Goal: Task Accomplishment & Management: Manage account settings

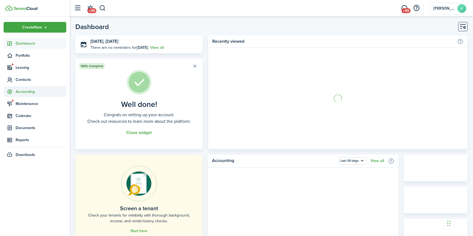
click at [42, 90] on span "Accounting" at bounding box center [41, 92] width 51 height 6
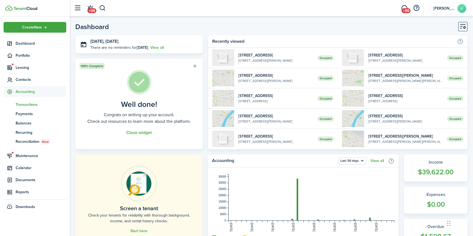
click at [35, 104] on span "Transactions" at bounding box center [41, 105] width 51 height 6
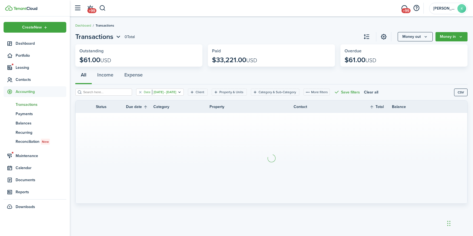
click at [176, 94] on filter-tag-value "[DATE] - [DATE]" at bounding box center [164, 92] width 24 height 5
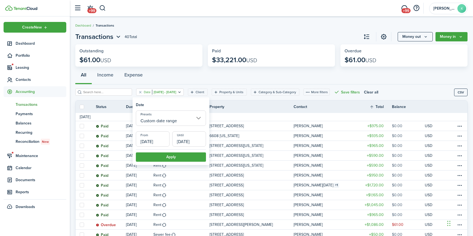
click at [183, 118] on input "Custom date range" at bounding box center [171, 117] width 70 height 15
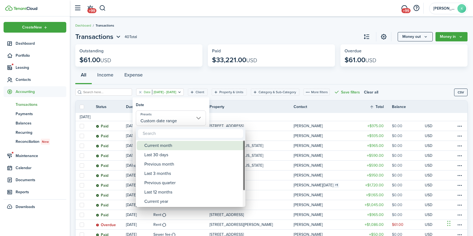
click at [168, 146] on div "Current month" at bounding box center [192, 145] width 97 height 9
type input "Current month"
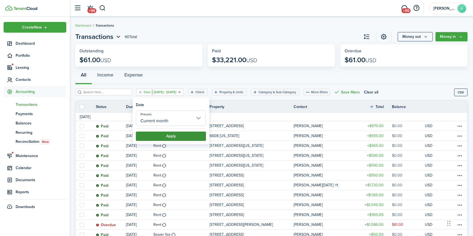
click at [175, 134] on button "Apply" at bounding box center [171, 135] width 70 height 9
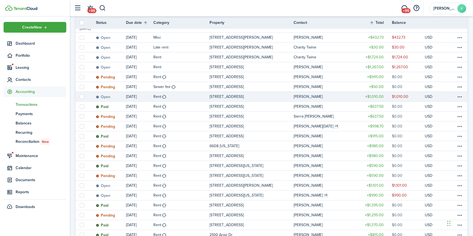
scroll to position [89, 0]
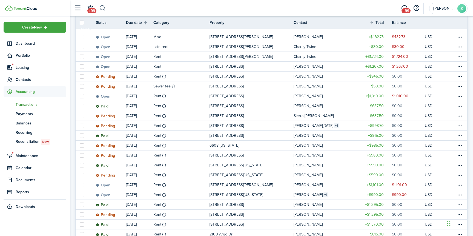
click at [105, 8] on button "button" at bounding box center [102, 8] width 7 height 9
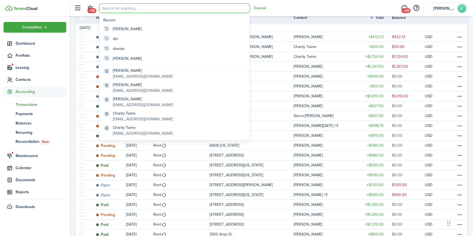
scroll to position [0, 0]
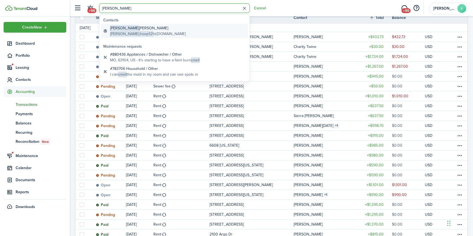
type input "[PERSON_NAME]"
click at [135, 33] on global-search-item-description "[PERSON_NAME].hoop121 @[DOMAIN_NAME]" at bounding box center [148, 34] width 76 height 6
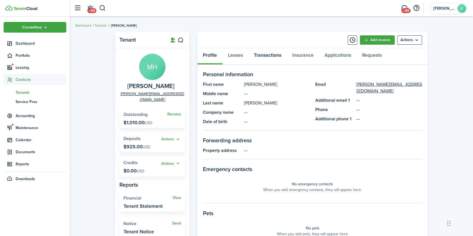
click at [274, 53] on link "Transactions" at bounding box center [267, 56] width 38 height 16
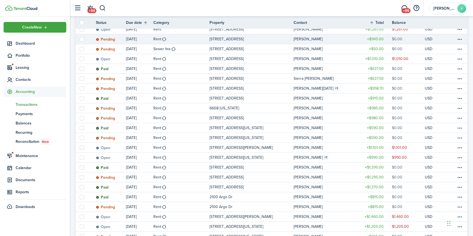
scroll to position [127, 0]
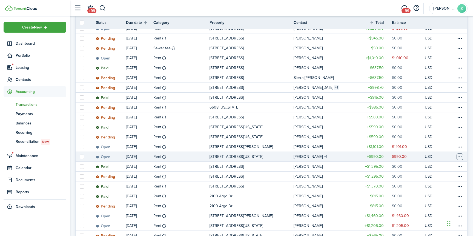
click at [460, 158] on table-menu-btn-icon at bounding box center [459, 156] width 7 height 7
click at [430, 228] on button "Delete" at bounding box center [439, 229] width 48 height 9
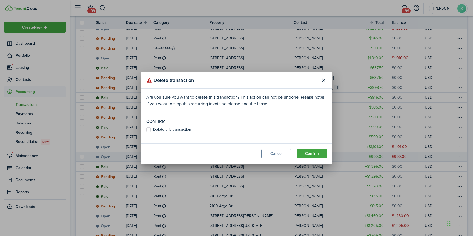
click at [191, 132] on modal-body "Are you sure you want to delete this transaction? This action can not be undone…" at bounding box center [237, 115] width 192 height 55
click at [189, 131] on label "Delete this transaction" at bounding box center [168, 129] width 45 height 4
click at [146, 130] on input "Delete this transaction" at bounding box center [146, 130] width 0 height 0
checkbox input "true"
click at [322, 152] on button "Confirm" at bounding box center [312, 153] width 30 height 9
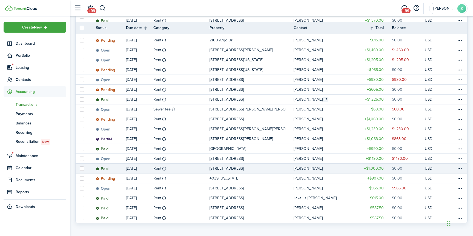
scroll to position [288, 0]
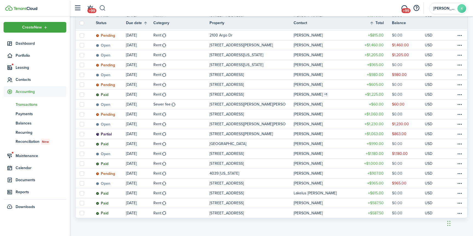
click at [105, 7] on button "button" at bounding box center [102, 8] width 7 height 9
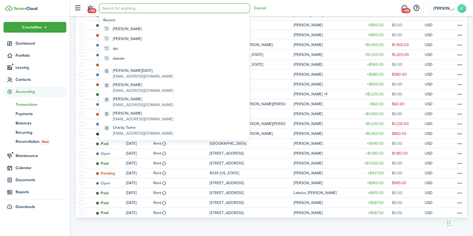
scroll to position [0, 0]
type input "c"
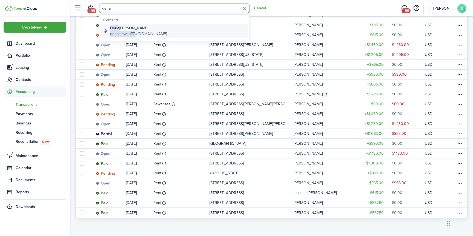
type input "deira"
click at [131, 30] on global-search-item-title "[PERSON_NAME]" at bounding box center [138, 28] width 57 height 6
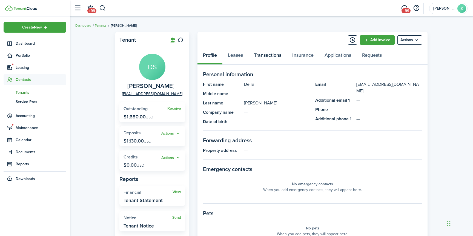
click at [264, 57] on link "Transactions" at bounding box center [267, 56] width 38 height 16
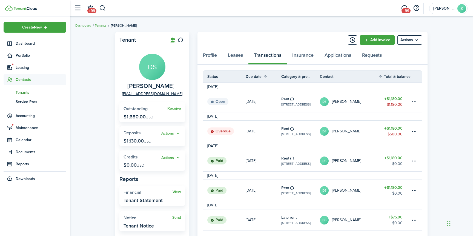
click at [268, 127] on link "[DATE]" at bounding box center [264, 130] width 36 height 21
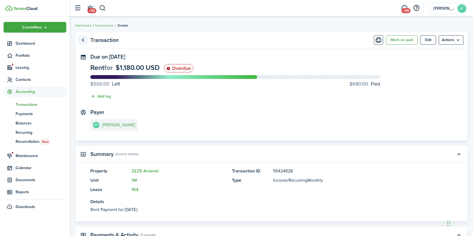
click at [86, 40] on link "Go back" at bounding box center [82, 39] width 9 height 9
